Goal: Task Accomplishment & Management: Complete application form

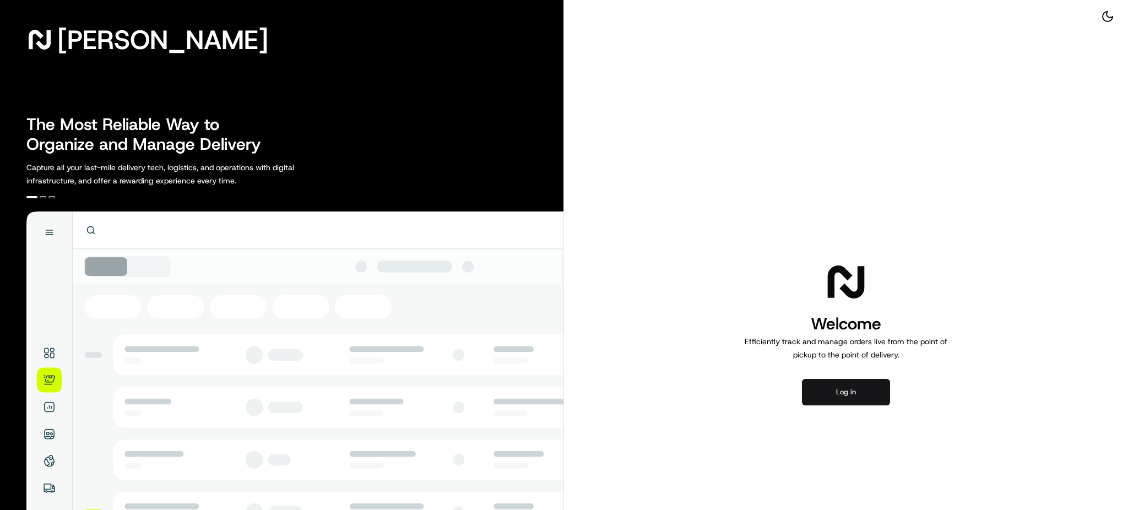
click at [873, 397] on button "Log in" at bounding box center [846, 392] width 88 height 26
